Goal: Find specific page/section

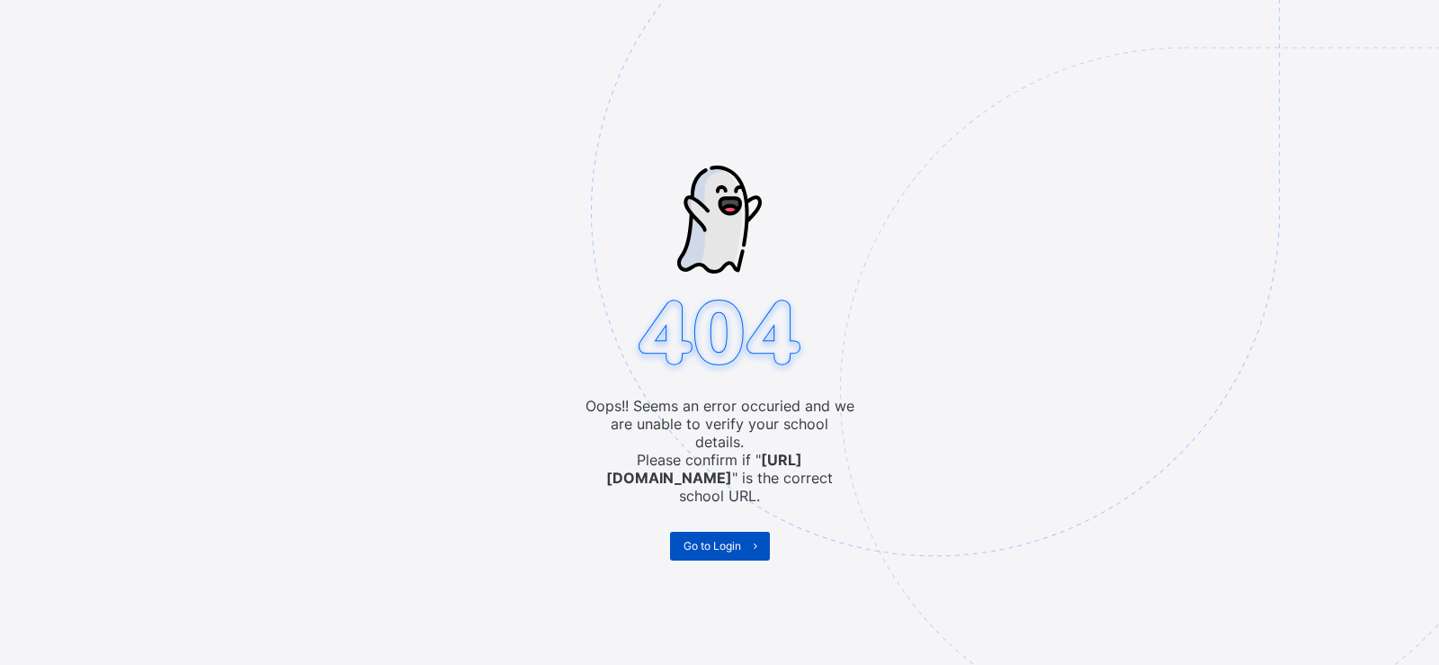
click at [722, 539] on span "Go to Login" at bounding box center [712, 545] width 58 height 13
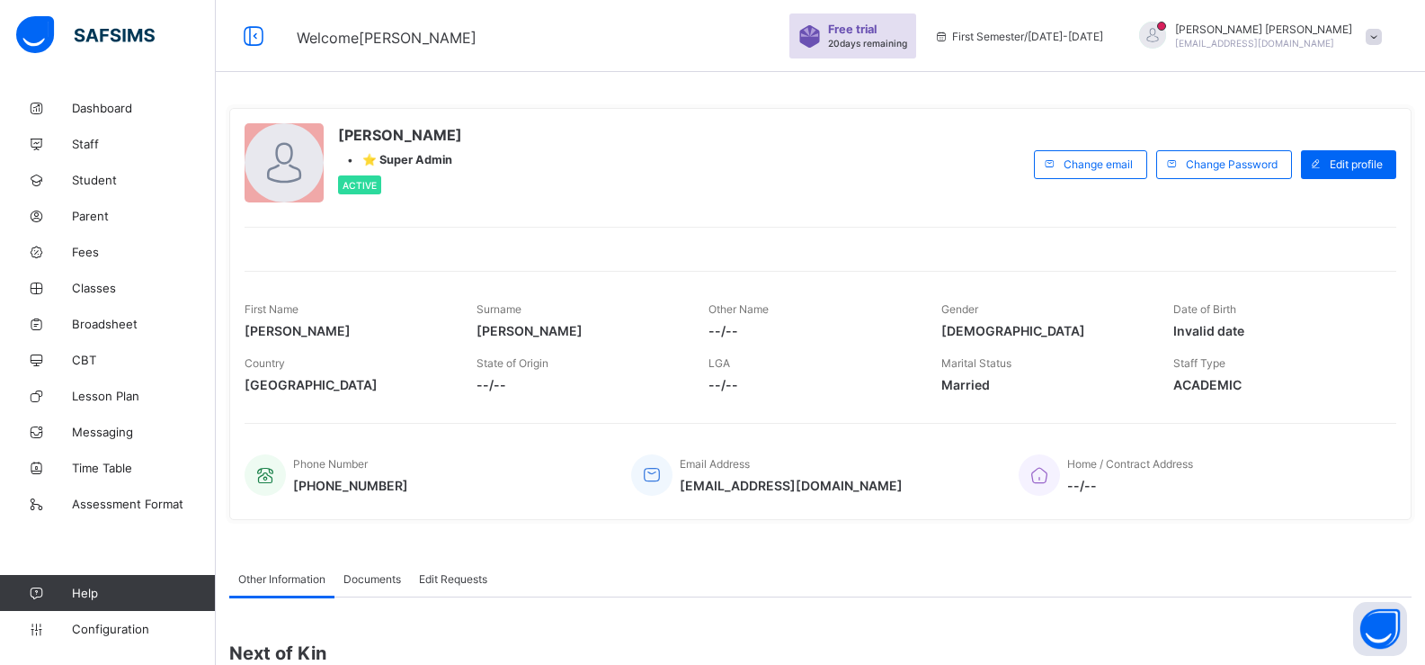
click at [413, 344] on div "First Name [PERSON_NAME]" at bounding box center [347, 320] width 205 height 54
click at [1166, 29] on div at bounding box center [1152, 35] width 27 height 27
click at [173, 495] on link "Assessment Format" at bounding box center [108, 504] width 216 height 36
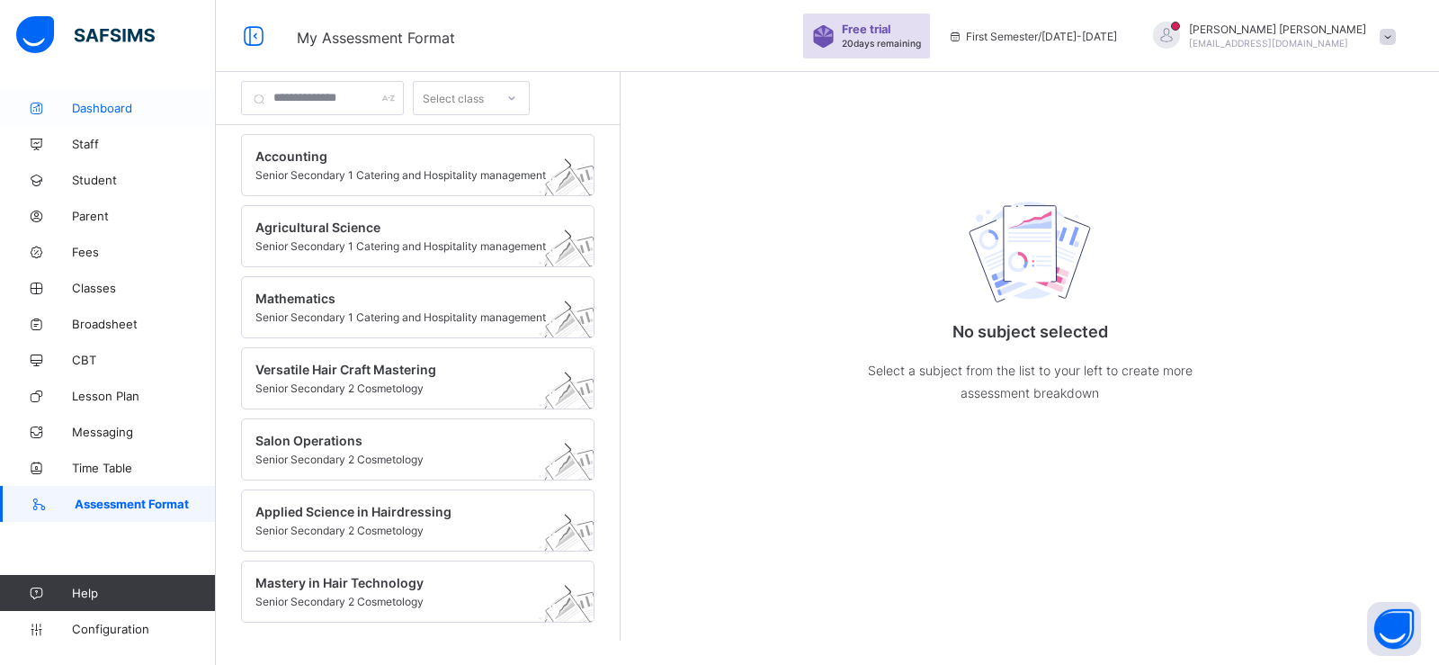
click at [104, 121] on link "Dashboard" at bounding box center [108, 108] width 216 height 36
